Goal: Find contact information: Find contact information

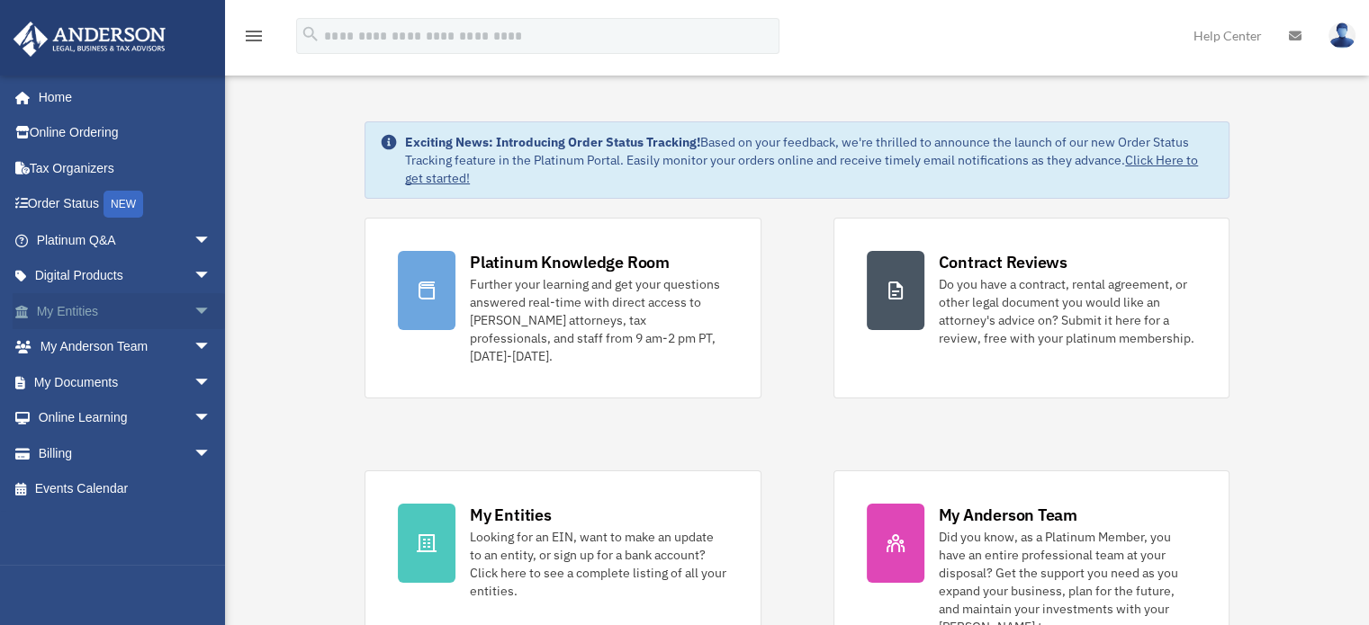
click at [203, 310] on span "arrow_drop_down" at bounding box center [211, 311] width 36 height 37
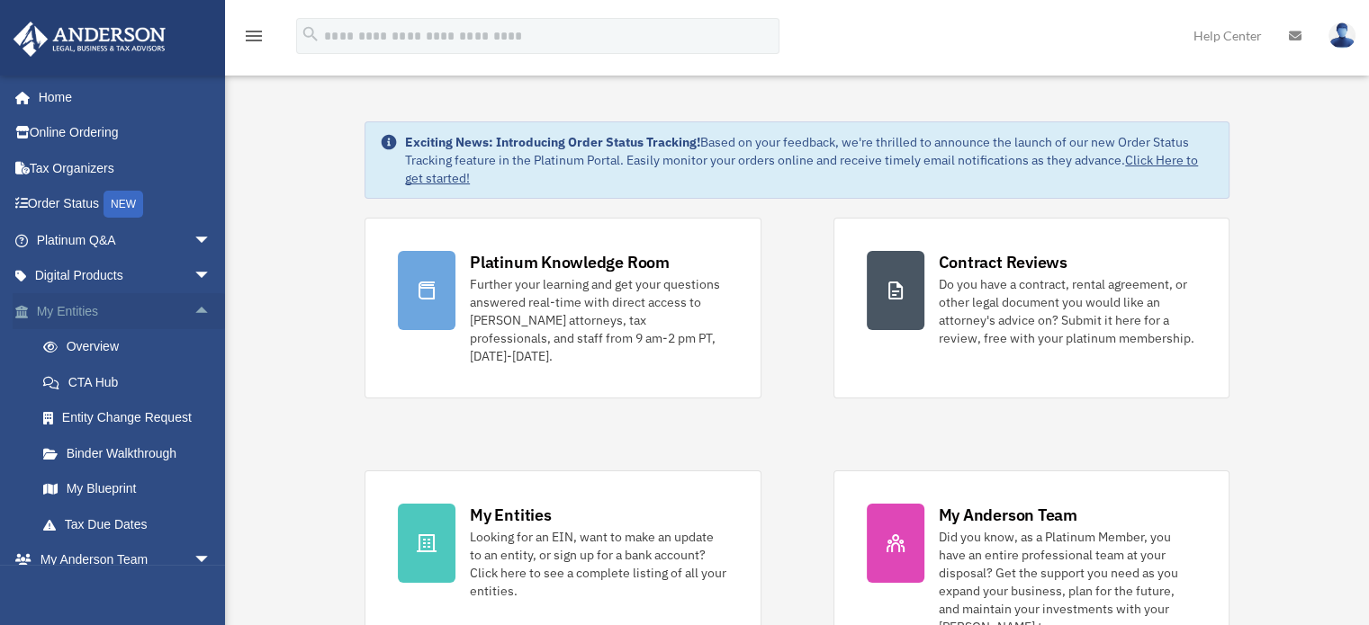
click at [203, 310] on span "arrow_drop_up" at bounding box center [211, 311] width 36 height 37
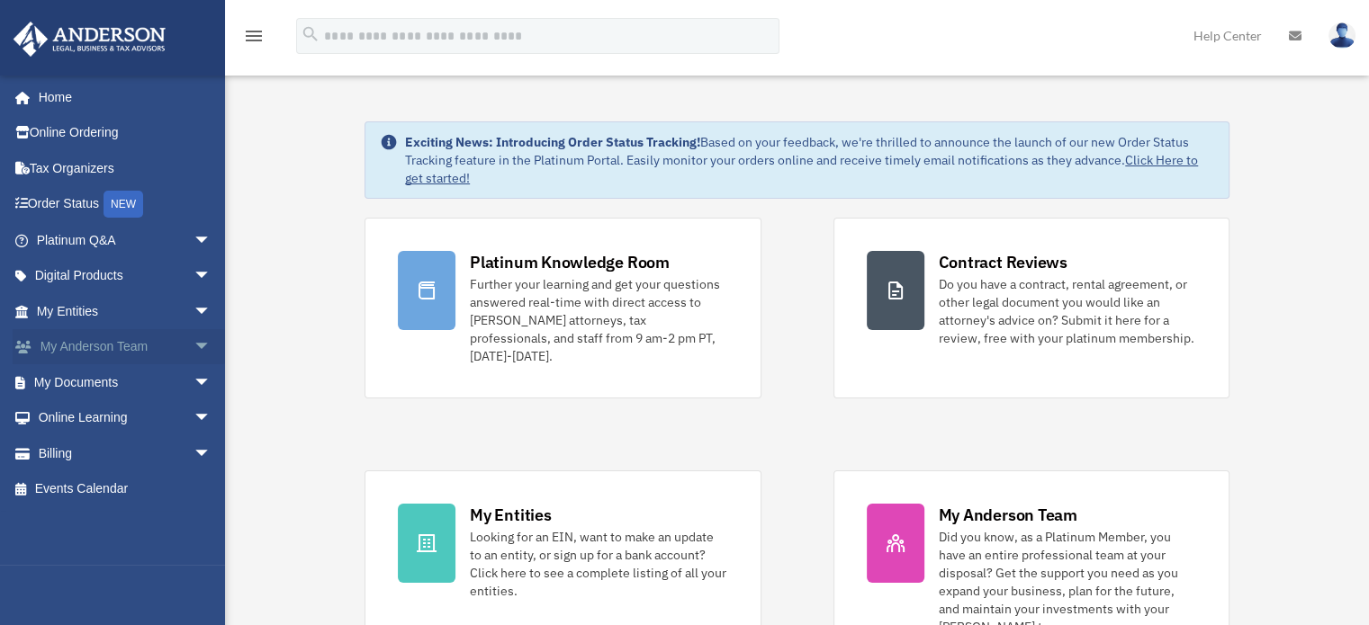
click at [193, 340] on span "arrow_drop_down" at bounding box center [211, 347] width 36 height 37
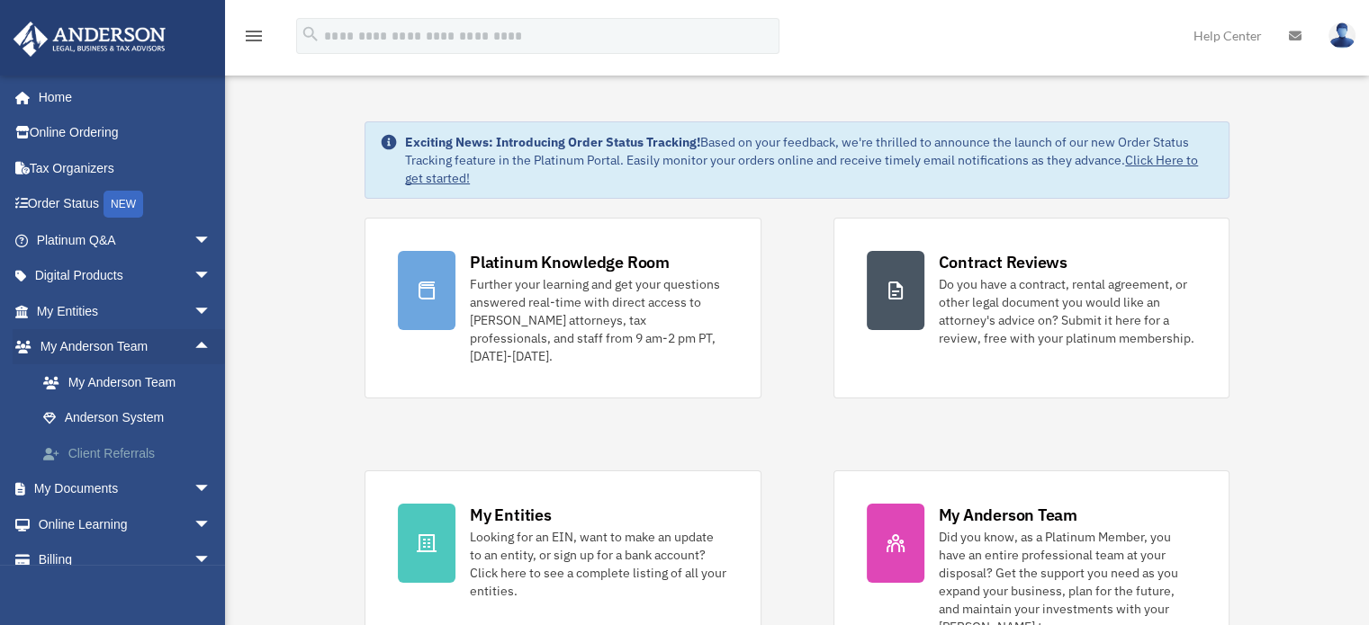
click at [144, 453] on link "Client Referrals" at bounding box center [131, 453] width 213 height 36
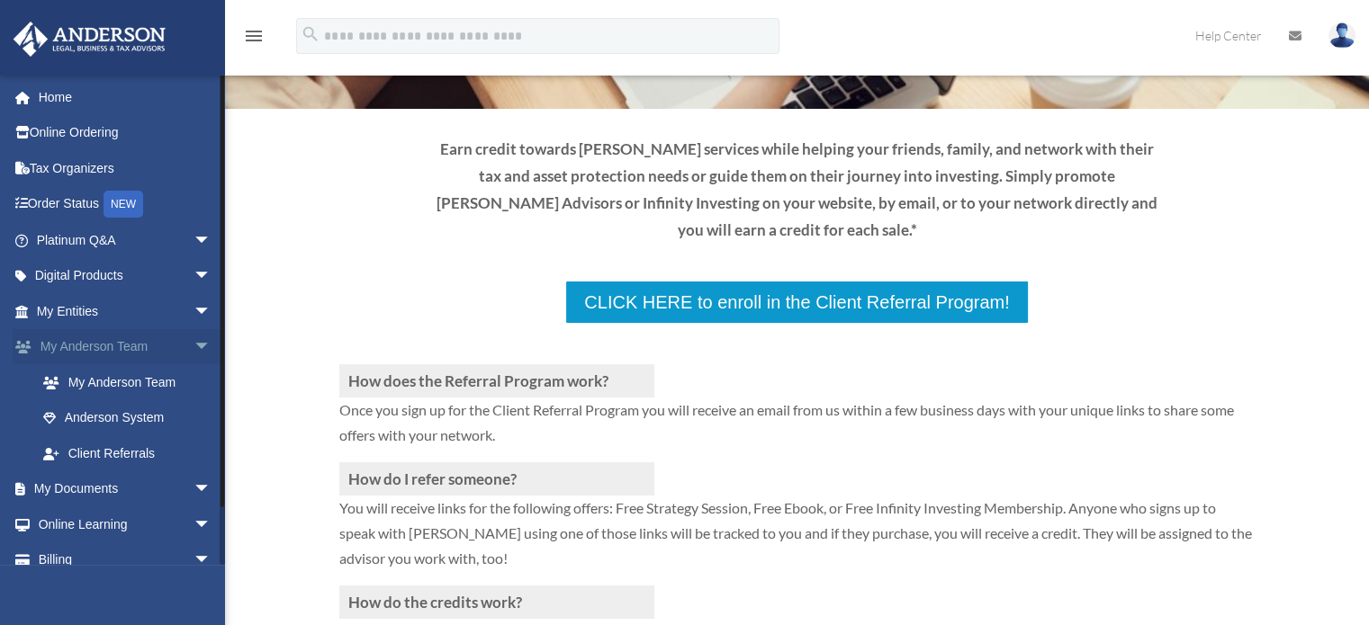
scroll to position [180, 0]
click at [201, 341] on span "arrow_drop_down" at bounding box center [211, 347] width 36 height 37
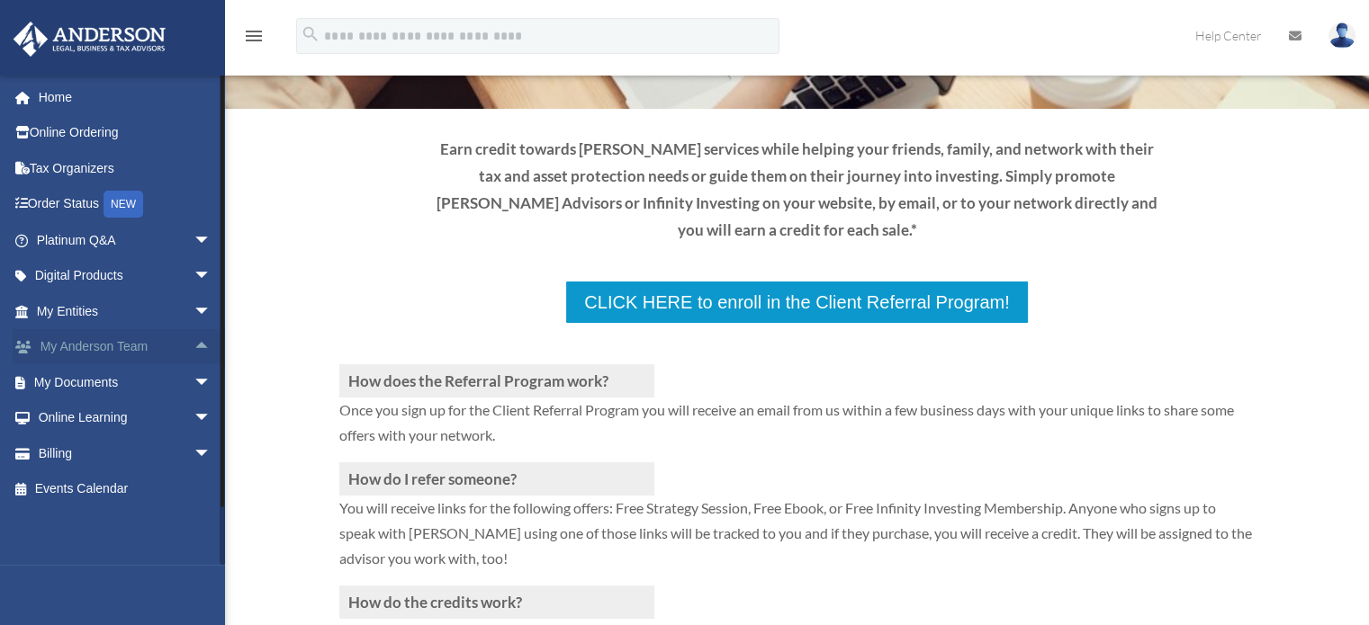
click at [209, 343] on span "arrow_drop_up" at bounding box center [211, 347] width 36 height 37
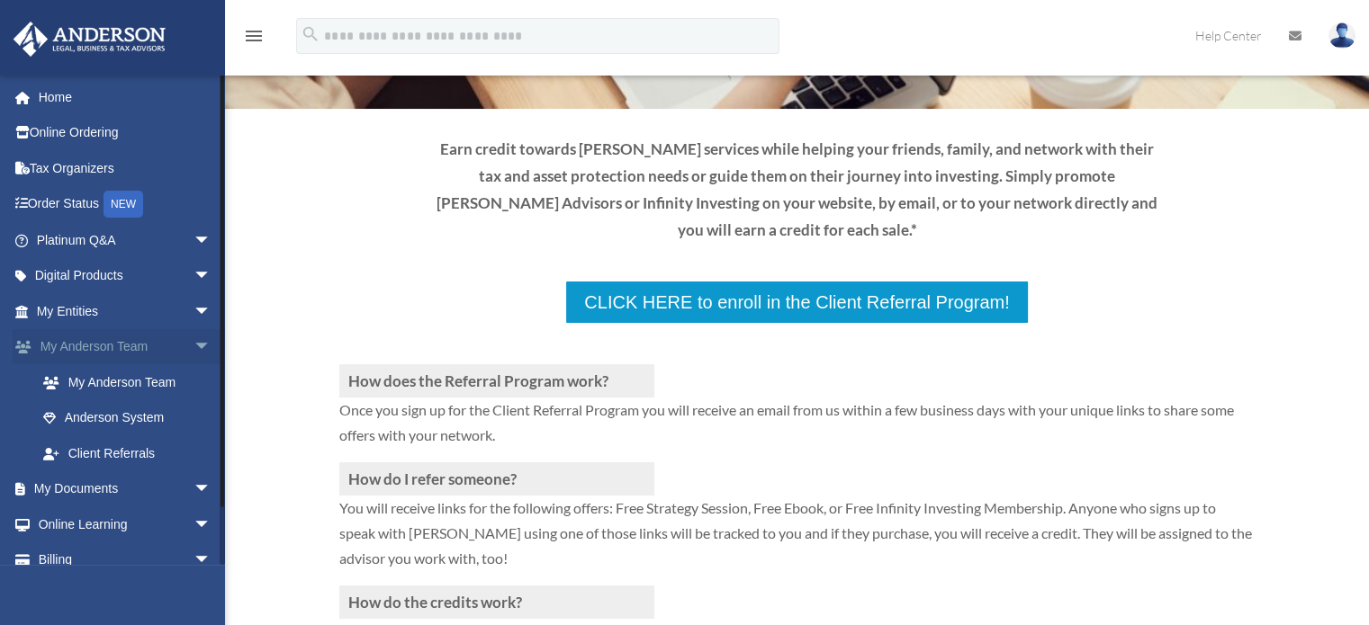
click at [133, 354] on link "My Anderson Team arrow_drop_down" at bounding box center [126, 347] width 226 height 36
click at [108, 388] on link "My Anderson Team" at bounding box center [131, 382] width 213 height 36
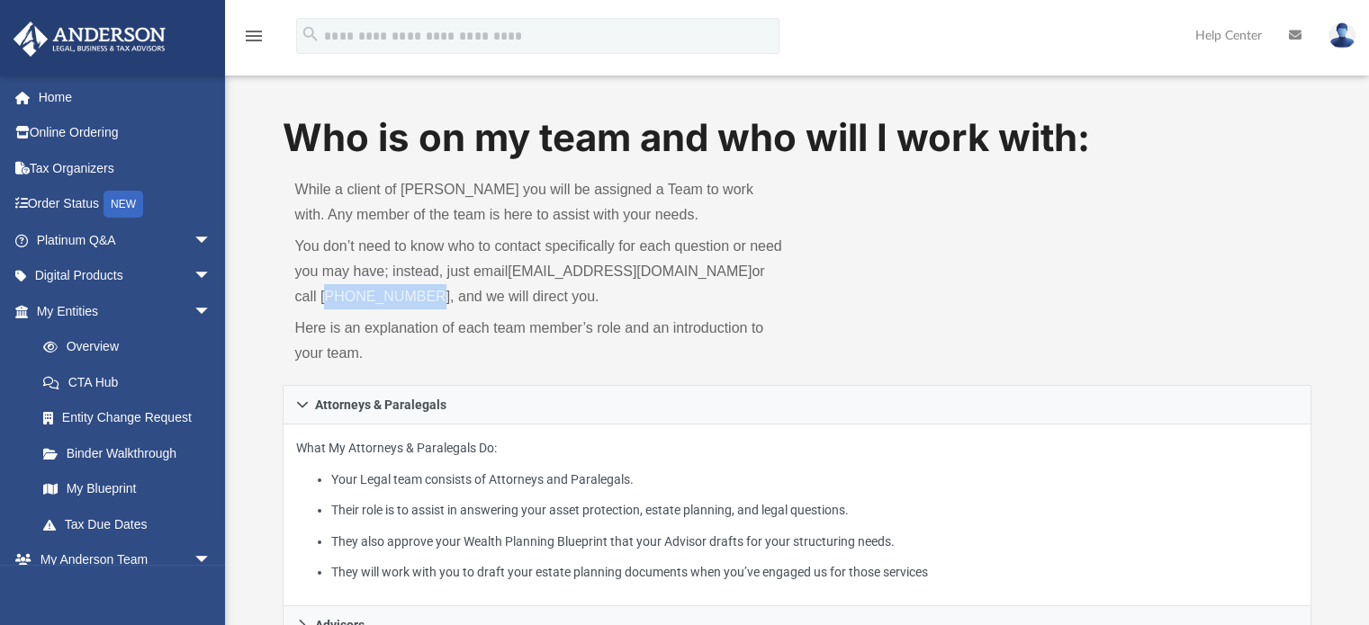
drag, startPoint x: 287, startPoint y: 294, endPoint x: 385, endPoint y: 305, distance: 98.7
click at [385, 305] on div "While a client of [PERSON_NAME] you will be assigned a Team to work with. Any m…" at bounding box center [540, 275] width 515 height 220
copy p "[PHONE_NUMBER]"
